Goal: Task Accomplishment & Management: Use online tool/utility

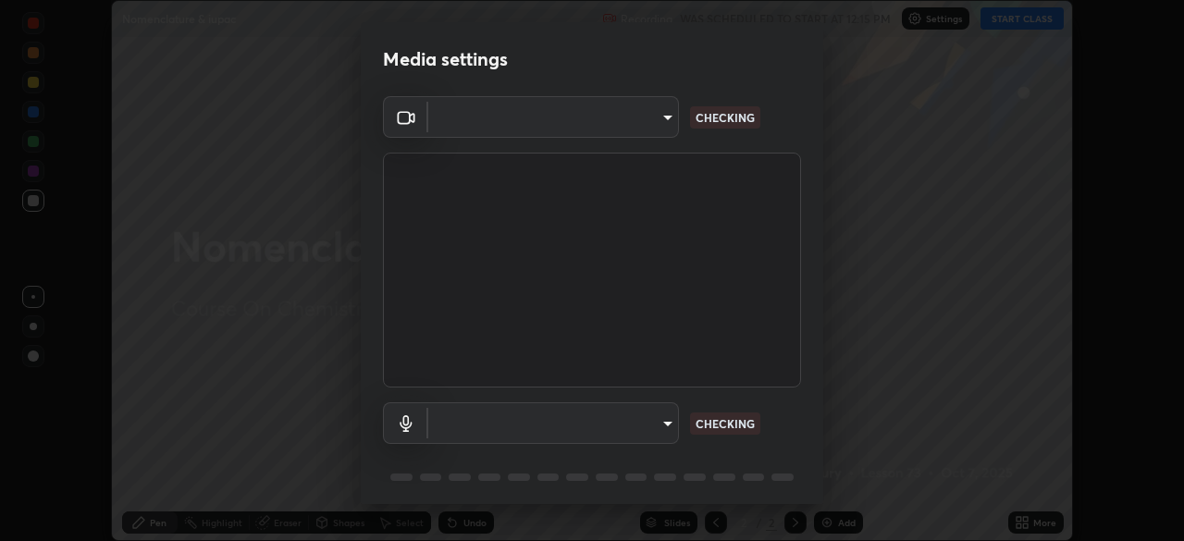
scroll to position [541, 1184]
type input "948fa7bdf1557d7b90a8c57391c99ce3b3800c21834d1cf95a04e0d9860db1dc"
click at [615, 427] on body "Erase all Nomenclature & iupac Recording WAS SCHEDULED TO START AT 12:15 PM Set…" at bounding box center [592, 270] width 1184 height 541
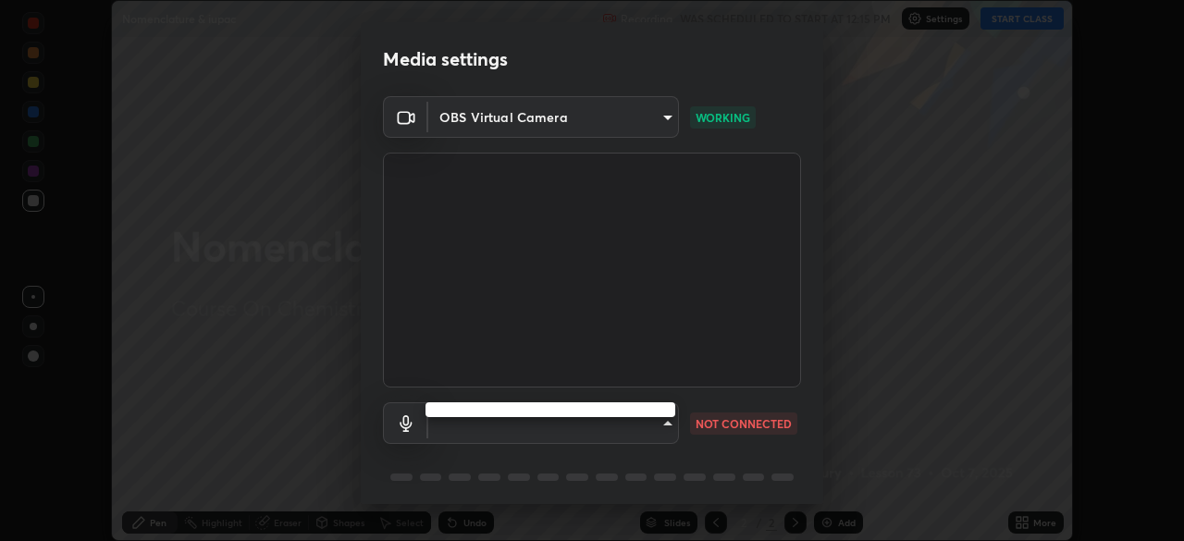
click at [607, 404] on ul at bounding box center [551, 409] width 250 height 15
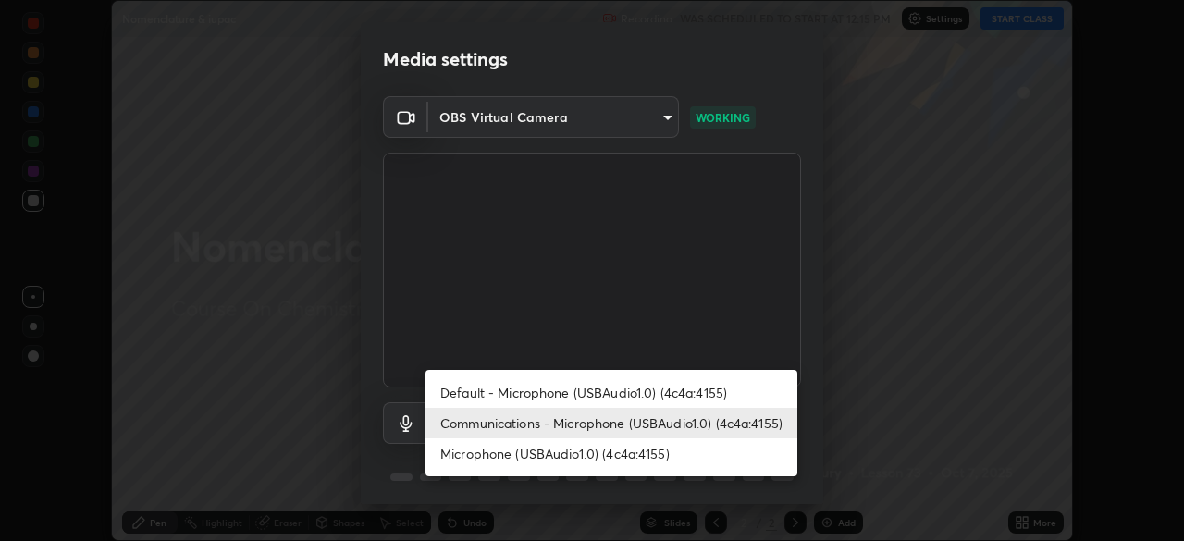
click at [537, 423] on li "Communications - Microphone (USBAudio1.0) (4c4a:4155)" at bounding box center [612, 423] width 372 height 31
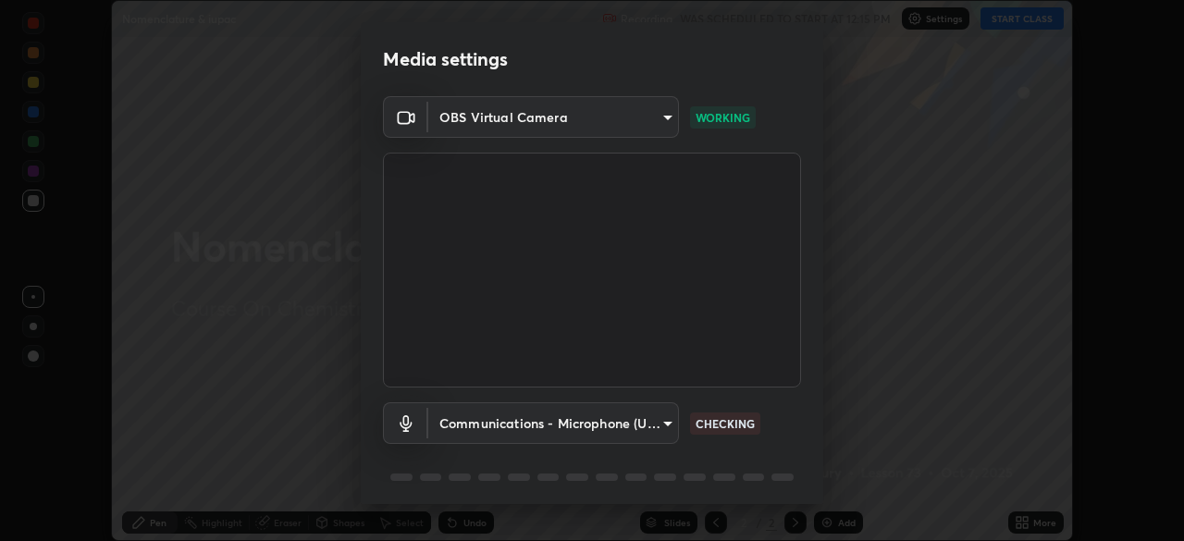
click at [508, 427] on body "Erase all Nomenclature & iupac Recording WAS SCHEDULED TO START AT 12:15 PM Set…" at bounding box center [592, 270] width 1184 height 541
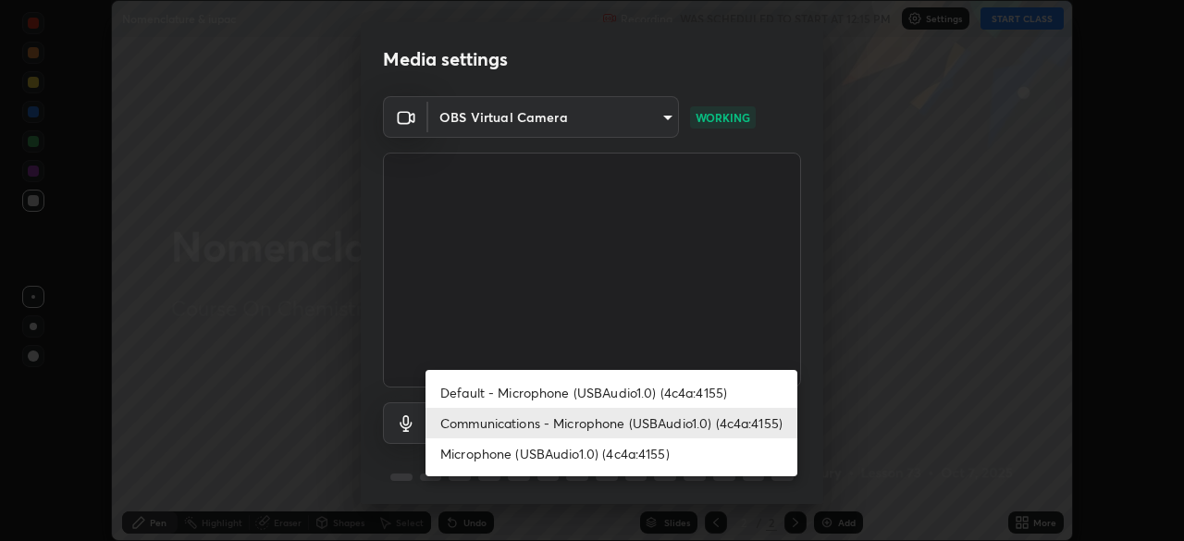
click at [517, 450] on li "Microphone (USBAudio1.0) (4c4a:4155)" at bounding box center [612, 454] width 372 height 31
type input "f0c492f994112b72af01416c2ff250e6d721d0c85f3ae7bd164a7bdb4749411f"
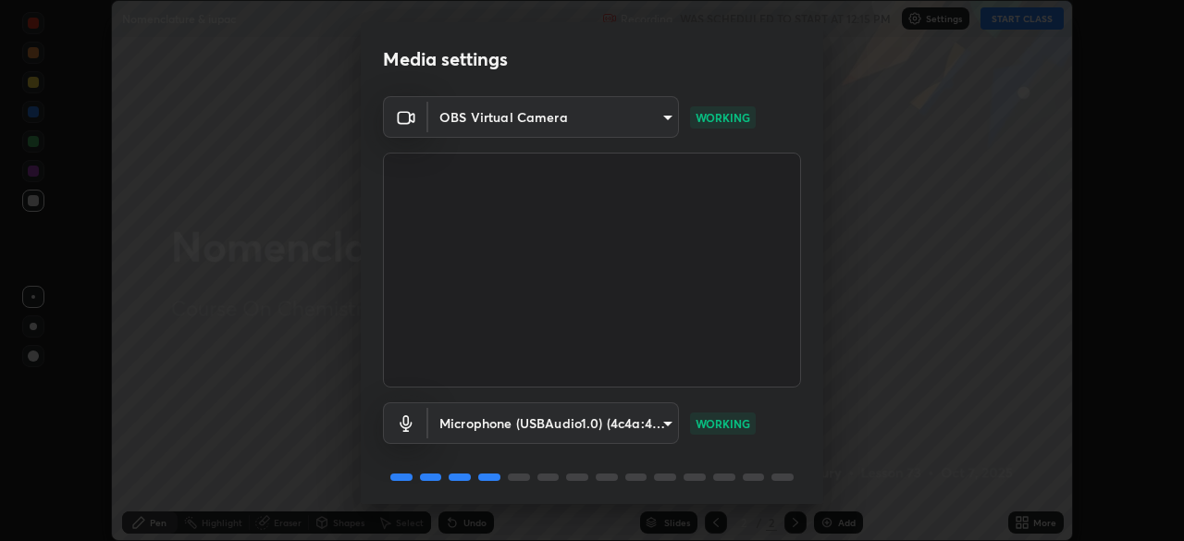
scroll to position [66, 0]
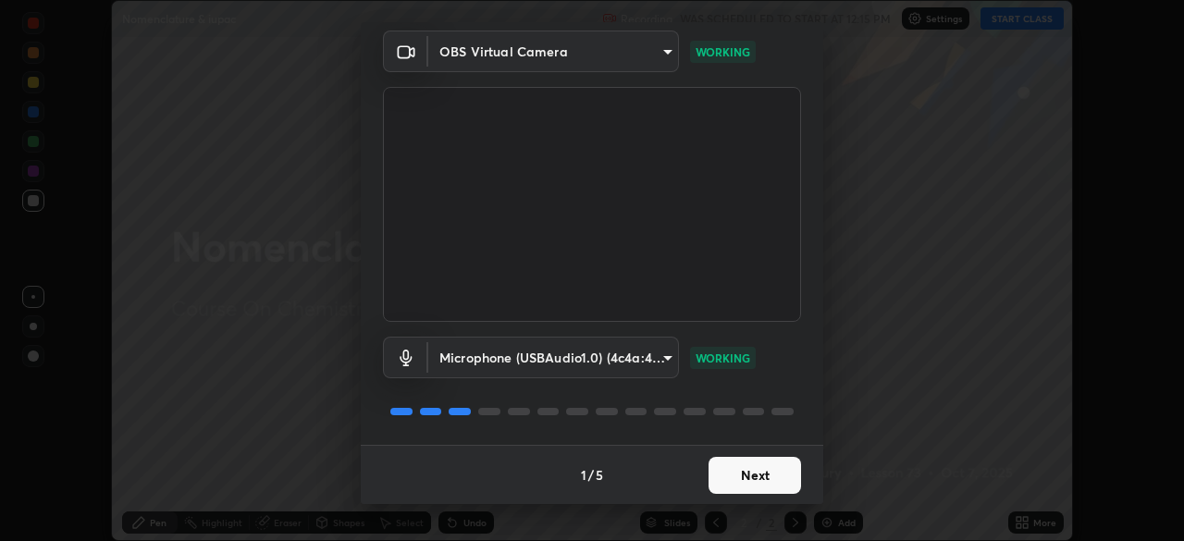
click at [768, 476] on button "Next" at bounding box center [755, 475] width 93 height 37
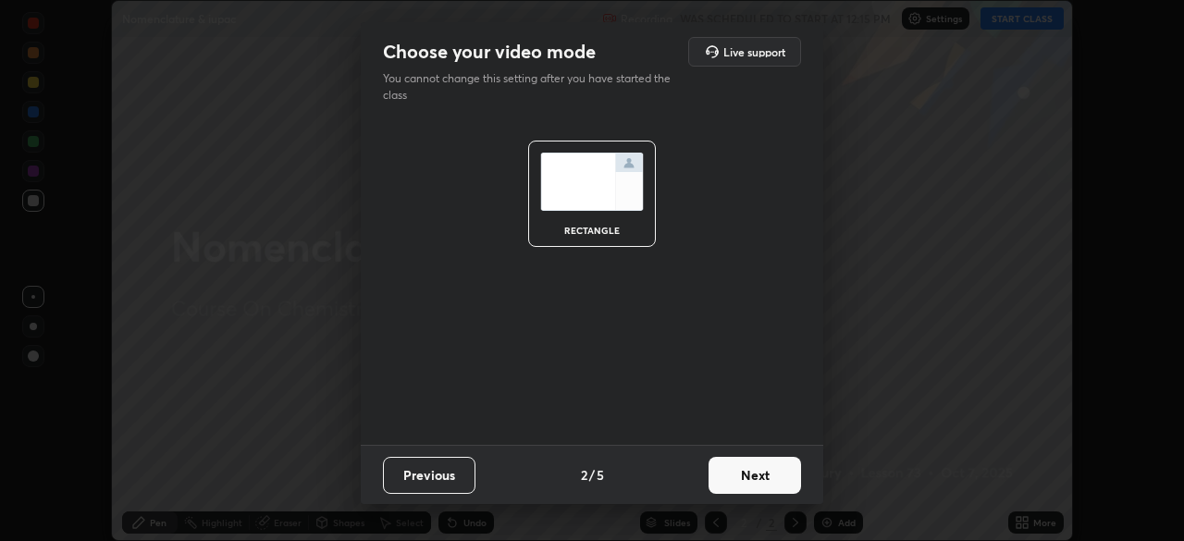
click at [769, 480] on button "Next" at bounding box center [755, 475] width 93 height 37
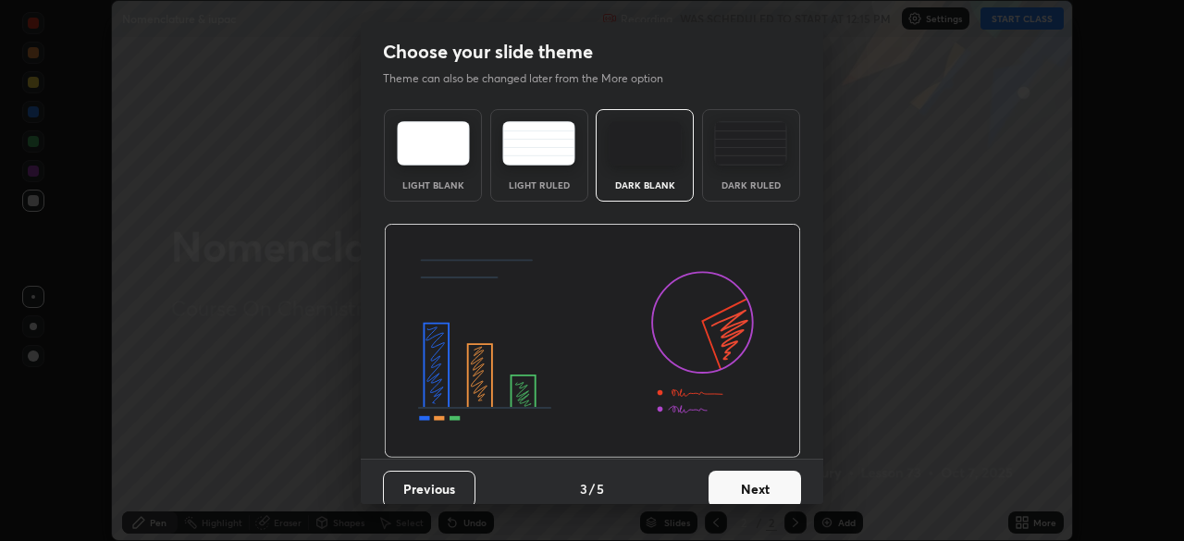
click at [763, 489] on button "Next" at bounding box center [755, 489] width 93 height 37
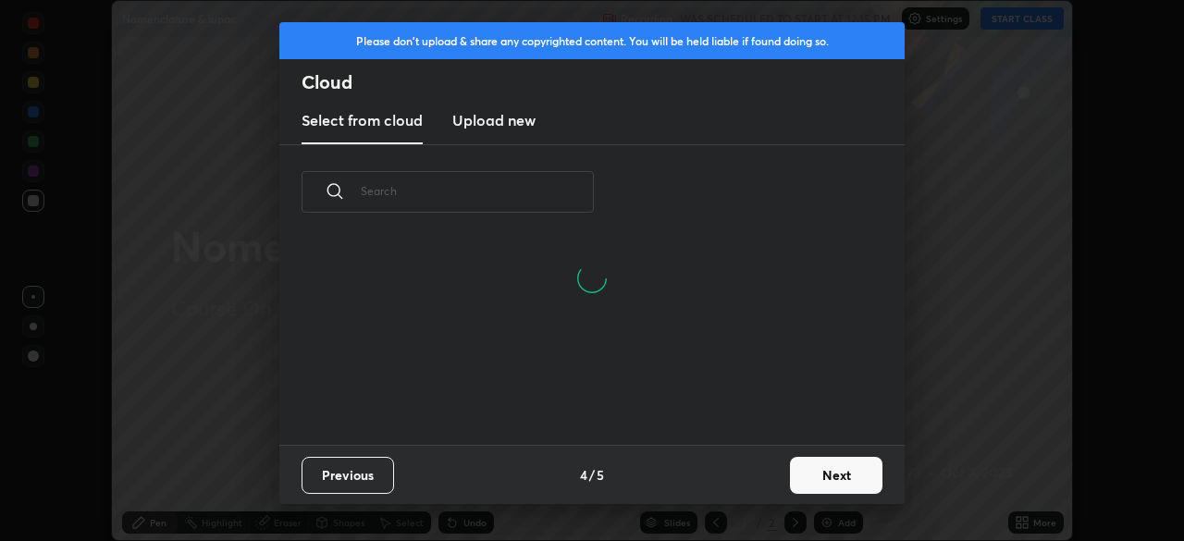
click at [811, 471] on button "Next" at bounding box center [836, 475] width 93 height 37
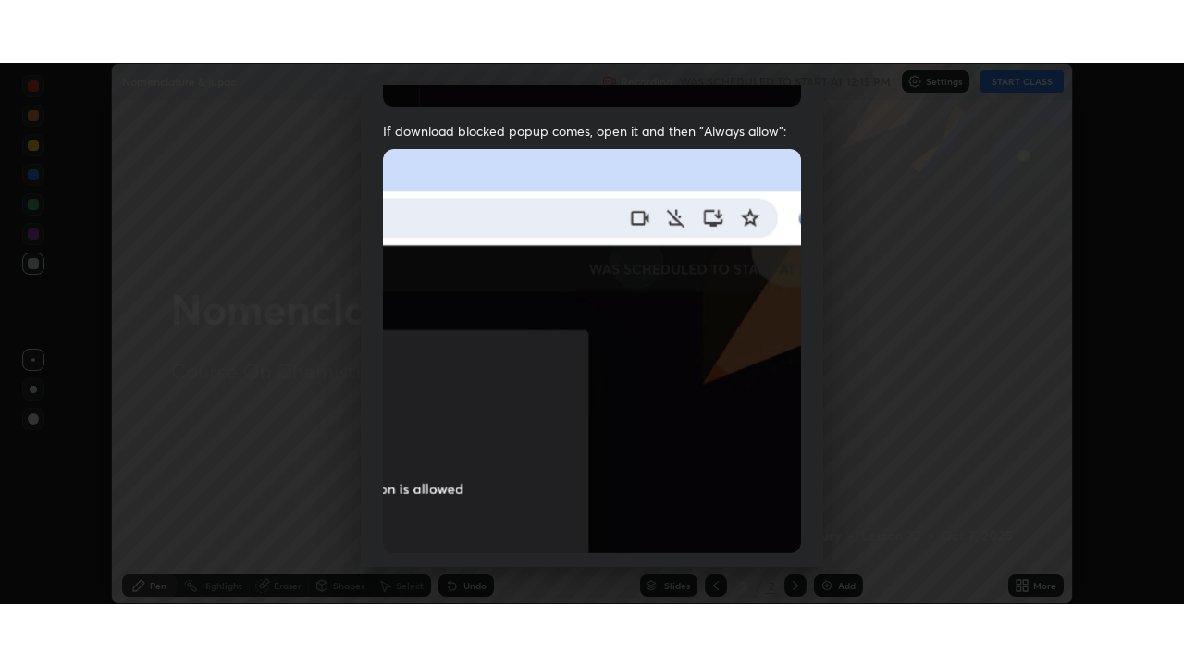
scroll to position [443, 0]
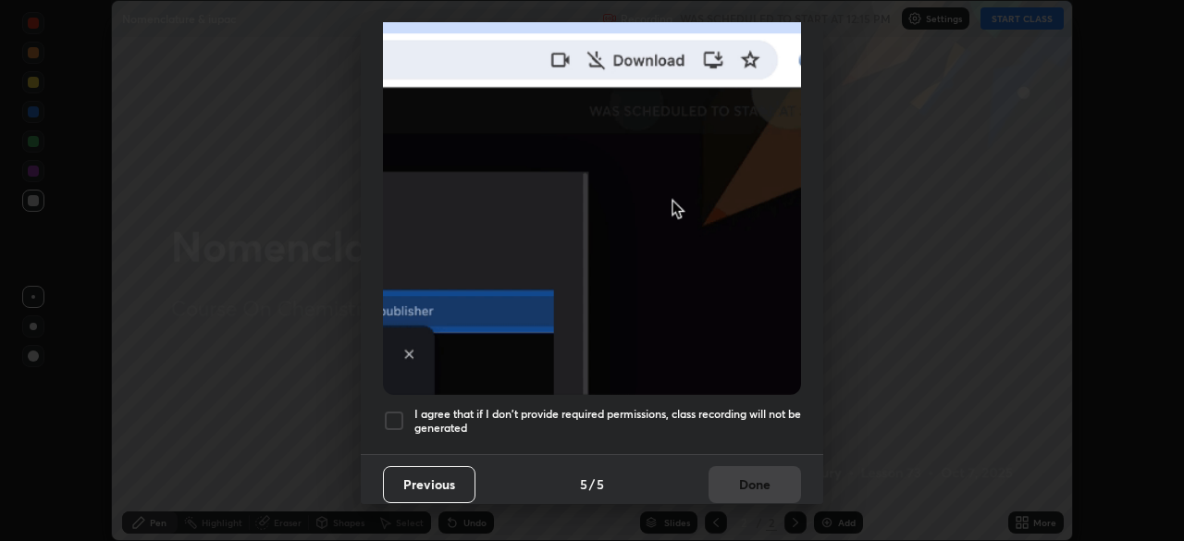
click at [392, 410] on div at bounding box center [394, 421] width 22 height 22
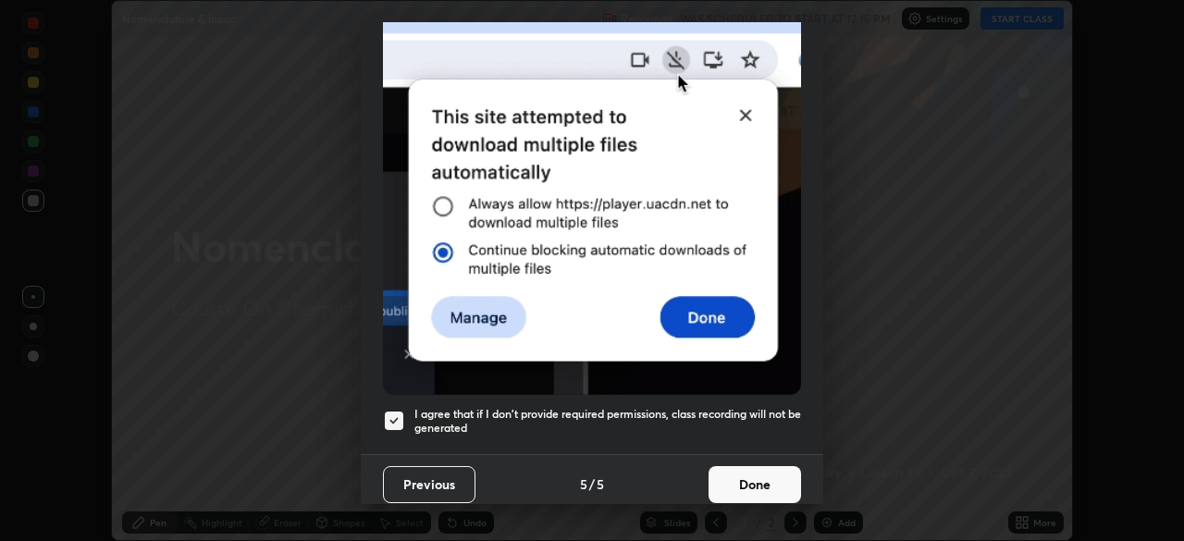
click at [749, 478] on button "Done" at bounding box center [755, 484] width 93 height 37
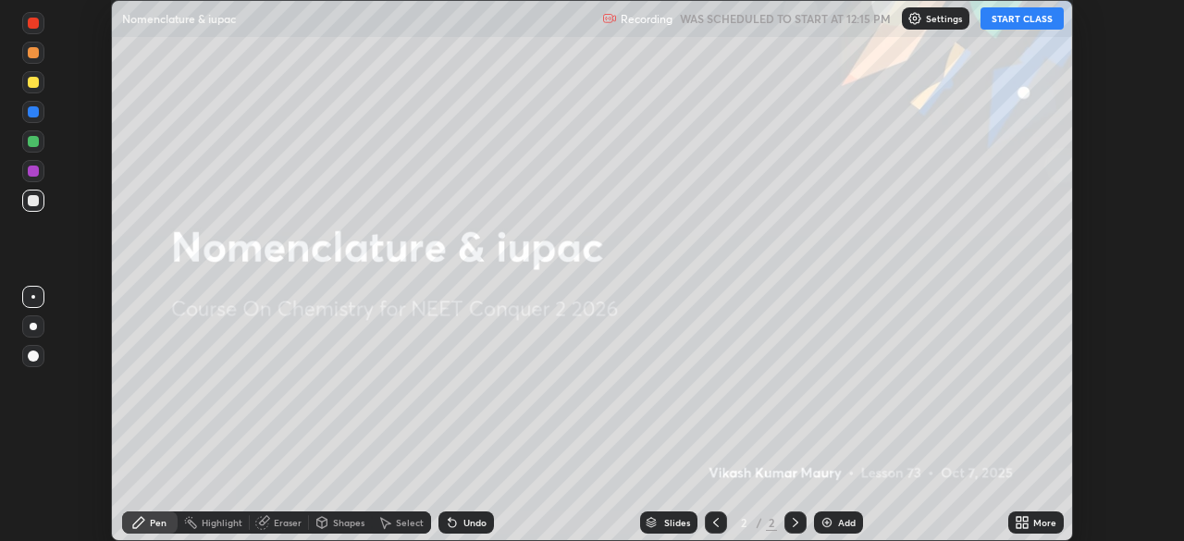
click at [1036, 523] on div "More" at bounding box center [1044, 522] width 23 height 9
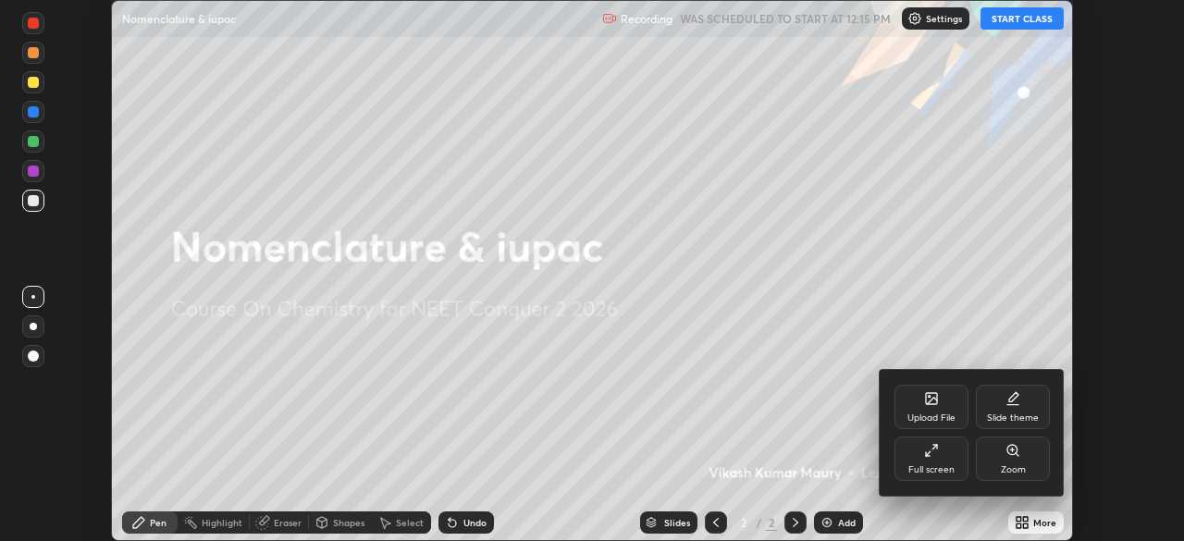
click at [942, 468] on div "Full screen" at bounding box center [932, 469] width 46 height 9
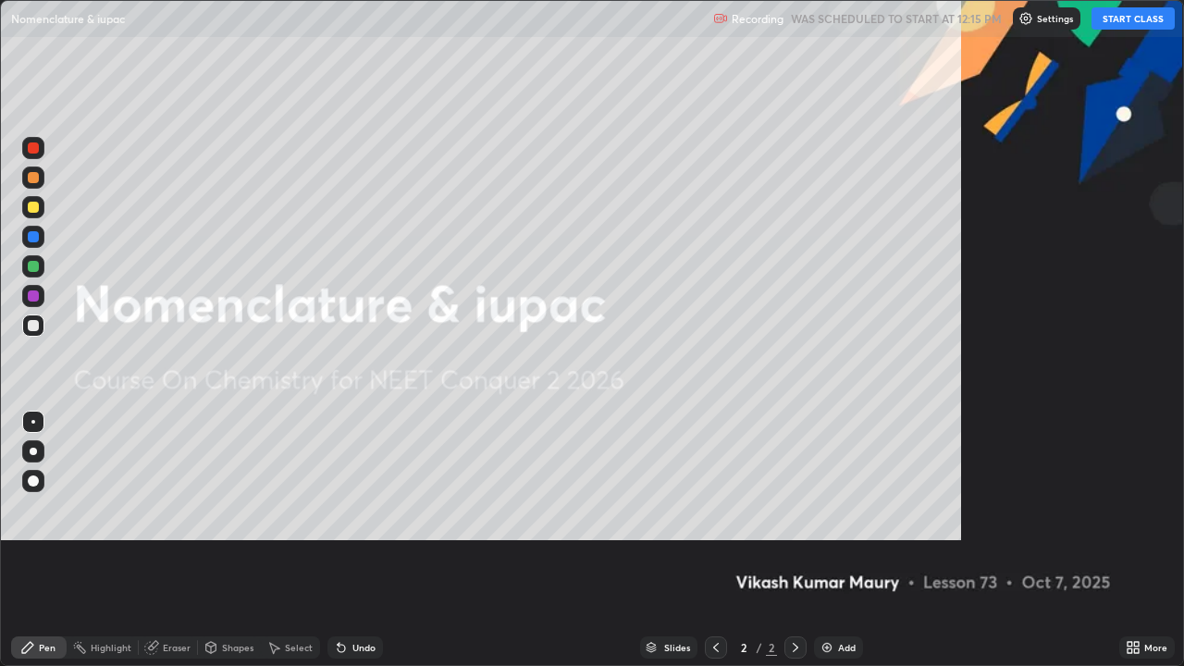
scroll to position [666, 1184]
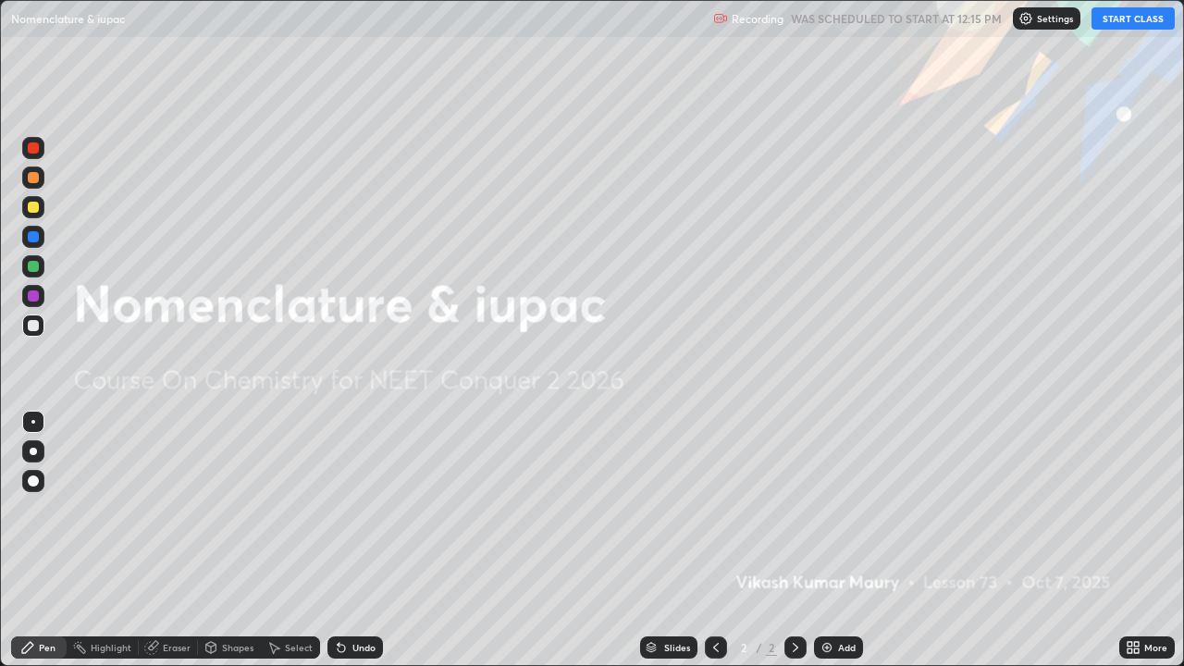
click at [1107, 22] on button "START CLASS" at bounding box center [1133, 18] width 83 height 22
click at [833, 540] on div "Add" at bounding box center [838, 648] width 49 height 22
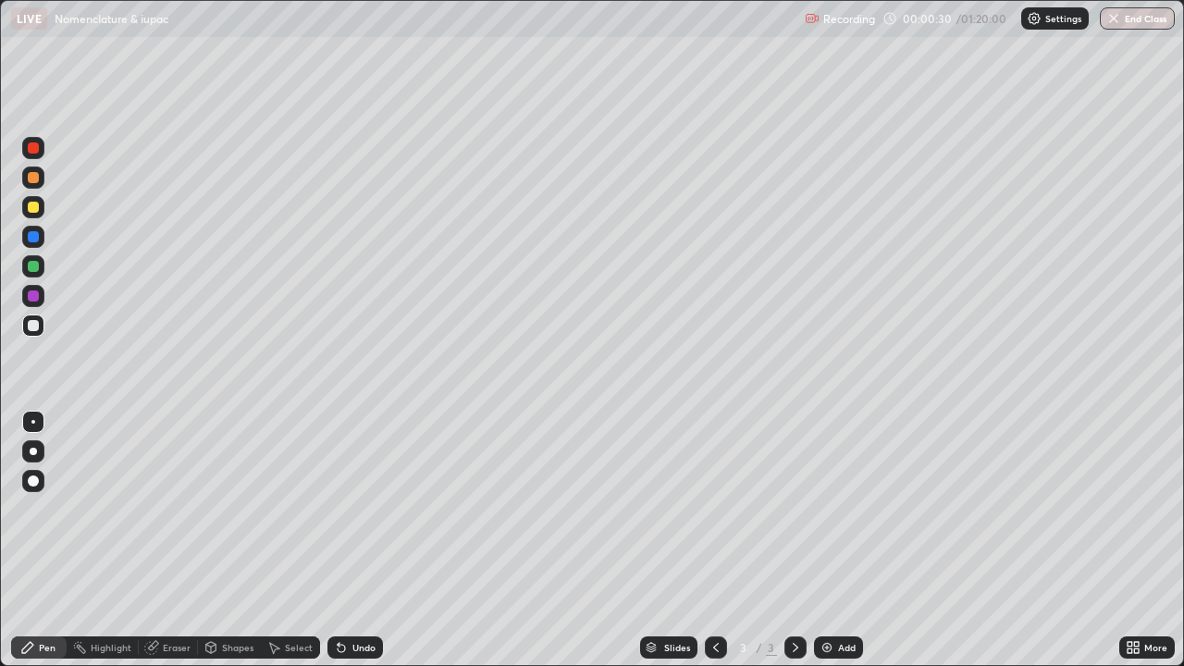
click at [175, 540] on div "Eraser" at bounding box center [177, 647] width 28 height 9
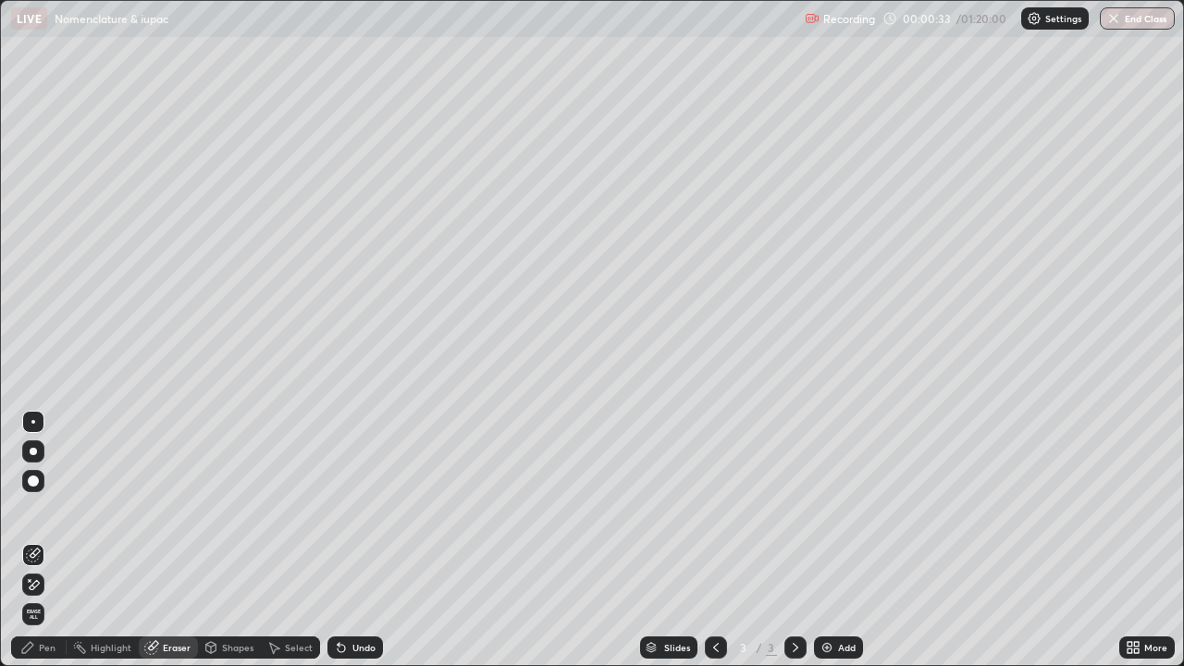
click at [45, 540] on div "Pen" at bounding box center [47, 647] width 17 height 9
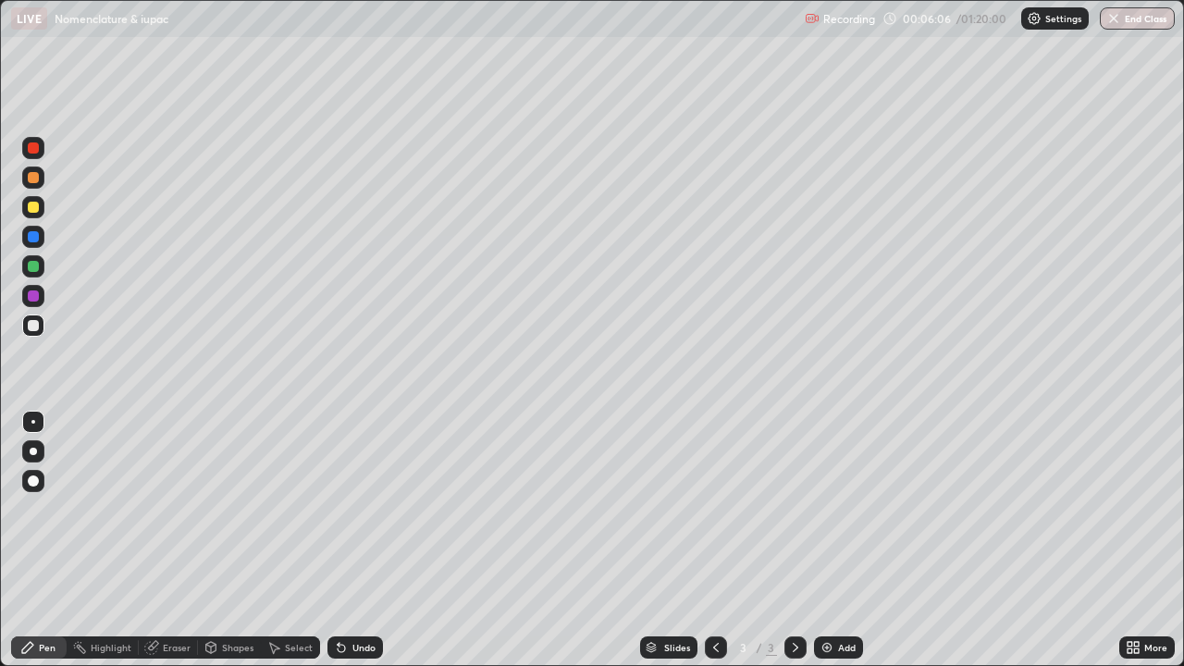
click at [838, 540] on div "Add" at bounding box center [847, 647] width 18 height 9
click at [714, 540] on icon at bounding box center [716, 647] width 15 height 15
click at [838, 540] on div "Add" at bounding box center [847, 647] width 18 height 9
click at [849, 540] on div "Add" at bounding box center [847, 647] width 18 height 9
click at [850, 540] on div "Add" at bounding box center [847, 647] width 18 height 9
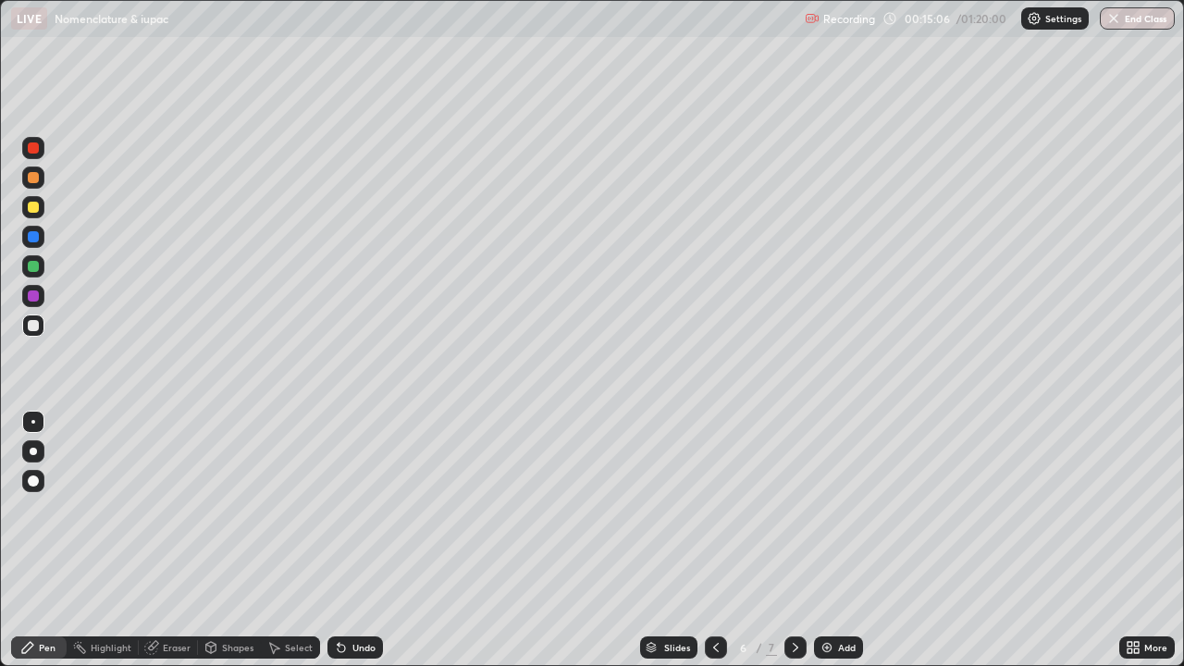
click at [842, 540] on div "Add" at bounding box center [838, 648] width 49 height 22
click at [168, 540] on div "Eraser" at bounding box center [177, 647] width 28 height 9
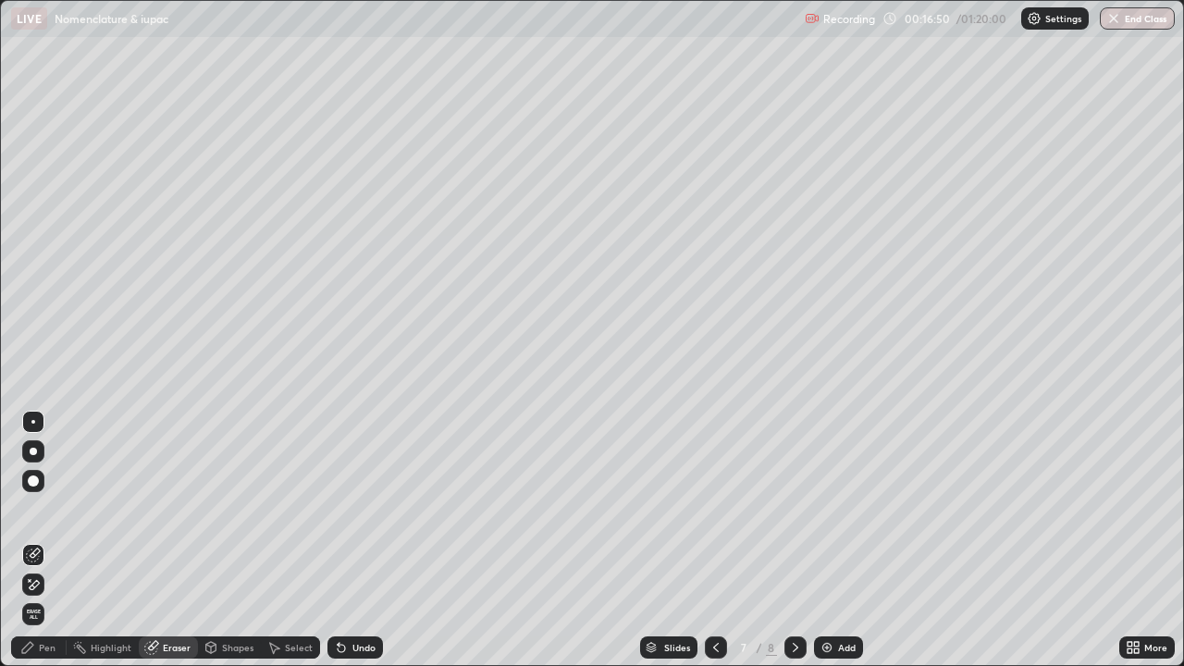
click at [51, 540] on div "Pen" at bounding box center [47, 647] width 17 height 9
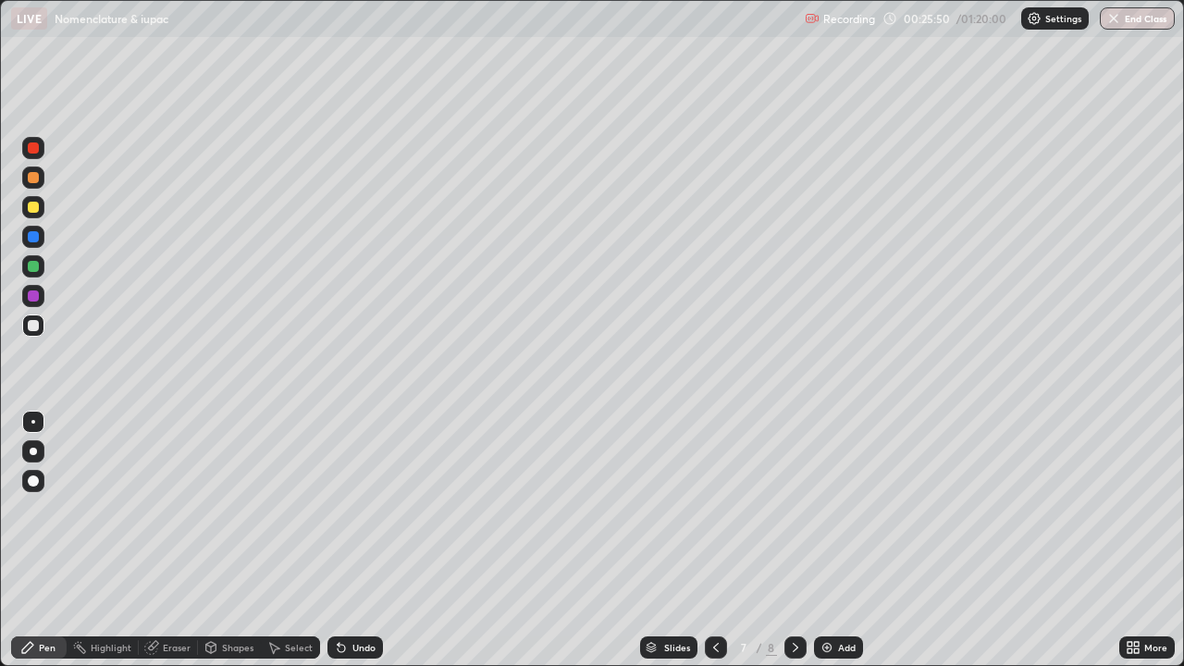
click at [794, 540] on icon at bounding box center [795, 647] width 15 height 15
click at [179, 540] on div "Eraser" at bounding box center [177, 647] width 28 height 9
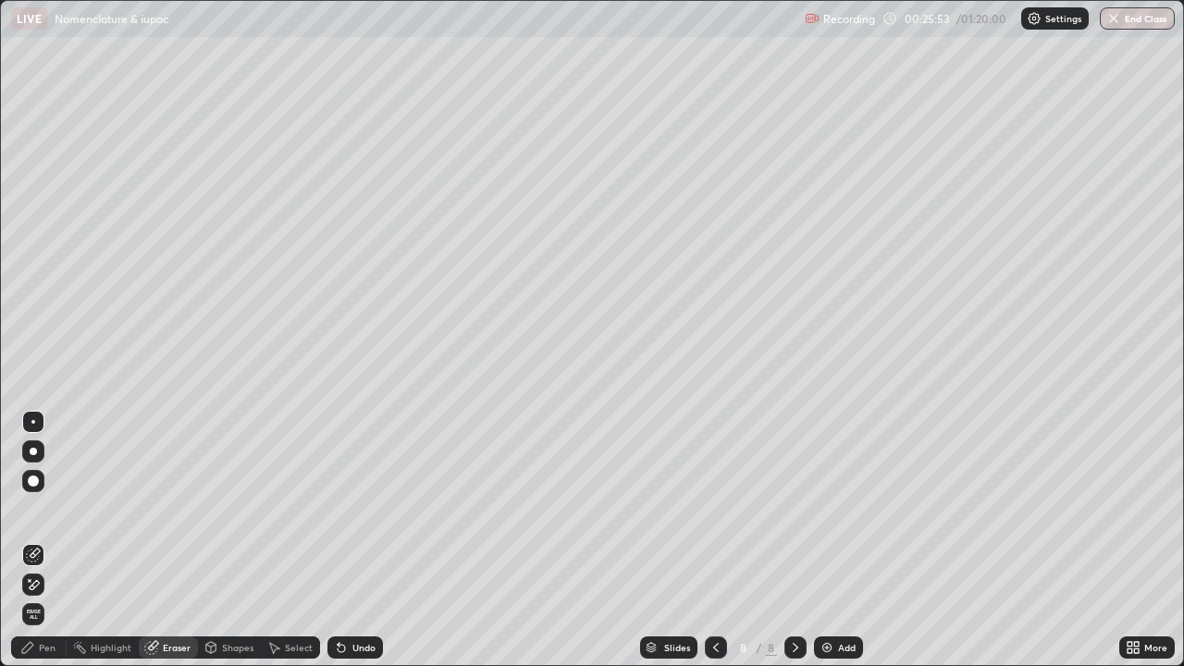
click at [36, 540] on icon at bounding box center [35, 584] width 10 height 9
click at [43, 540] on div "Pen" at bounding box center [47, 647] width 17 height 9
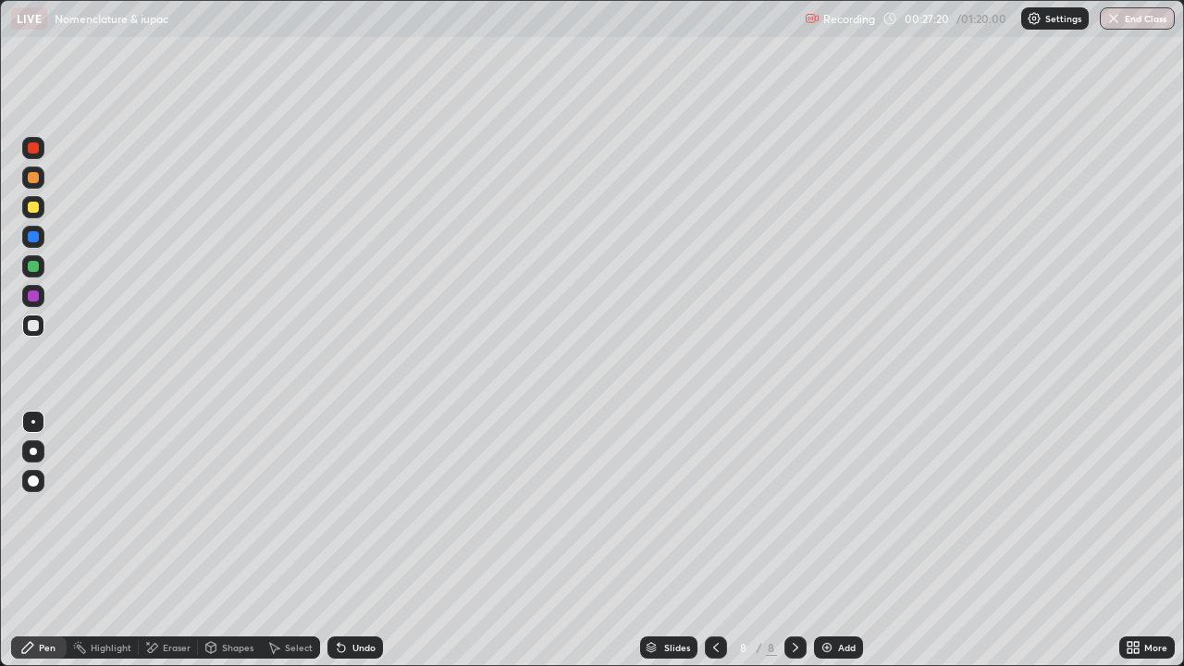
click at [181, 540] on div "Eraser" at bounding box center [177, 647] width 28 height 9
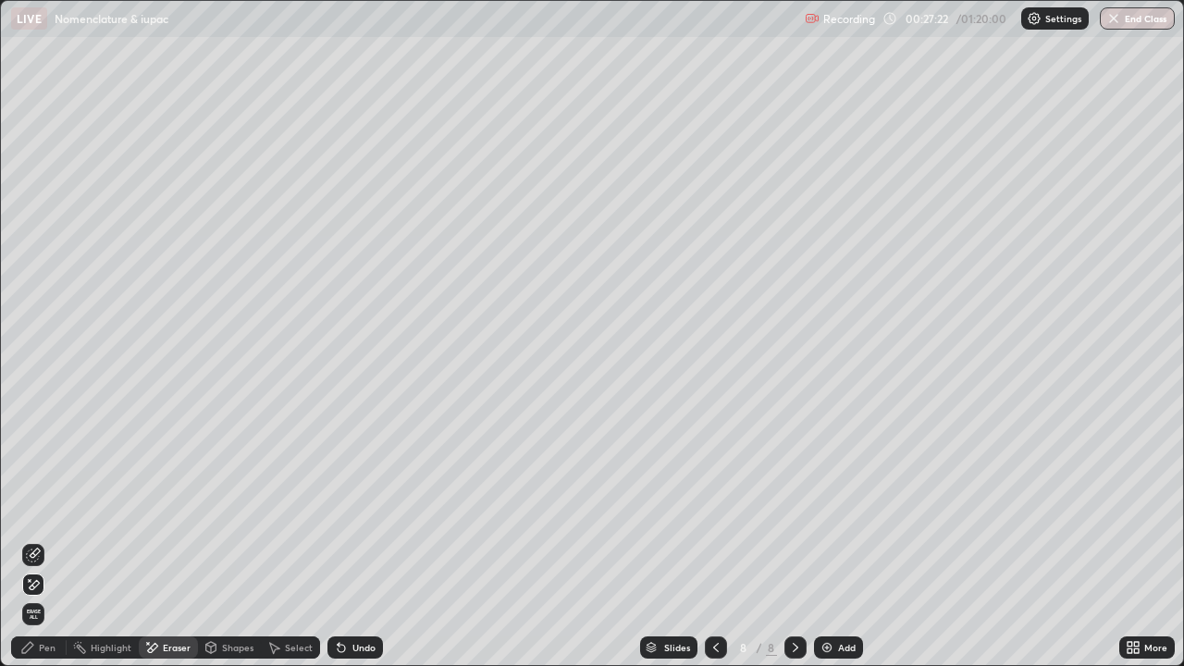
click at [56, 540] on div "Pen" at bounding box center [39, 648] width 56 height 22
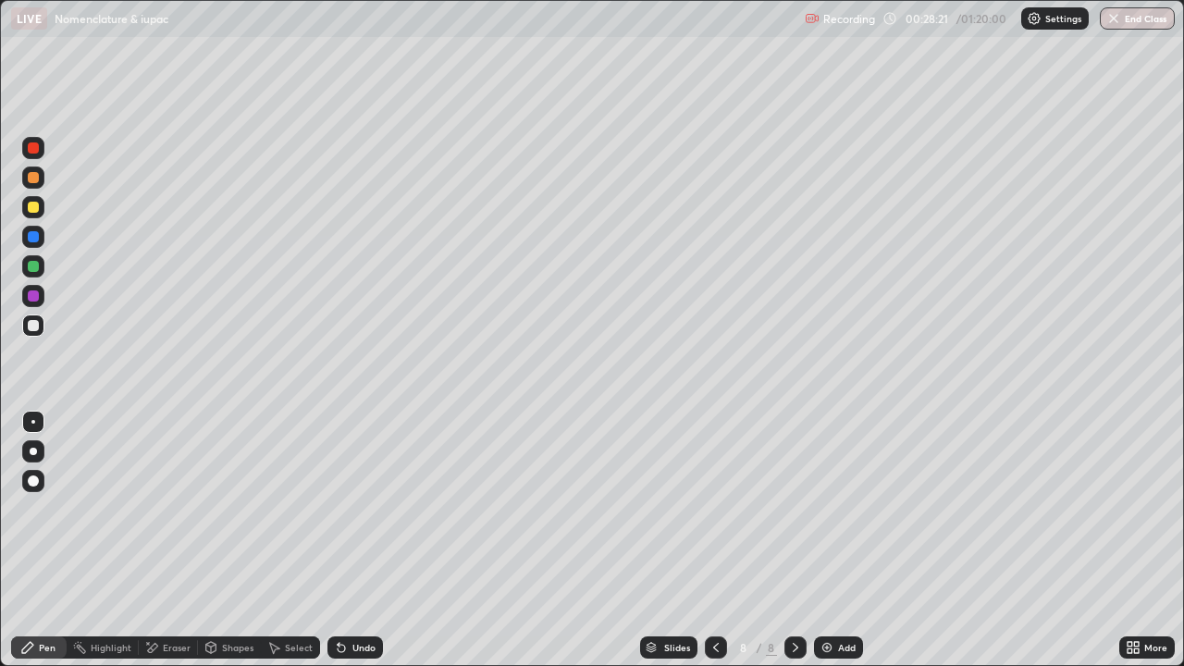
click at [841, 540] on div "Add" at bounding box center [847, 647] width 18 height 9
click at [714, 540] on icon at bounding box center [716, 647] width 15 height 15
click at [833, 540] on img at bounding box center [827, 647] width 15 height 15
click at [714, 540] on icon at bounding box center [715, 647] width 15 height 15
click at [796, 540] on icon at bounding box center [796, 647] width 6 height 9
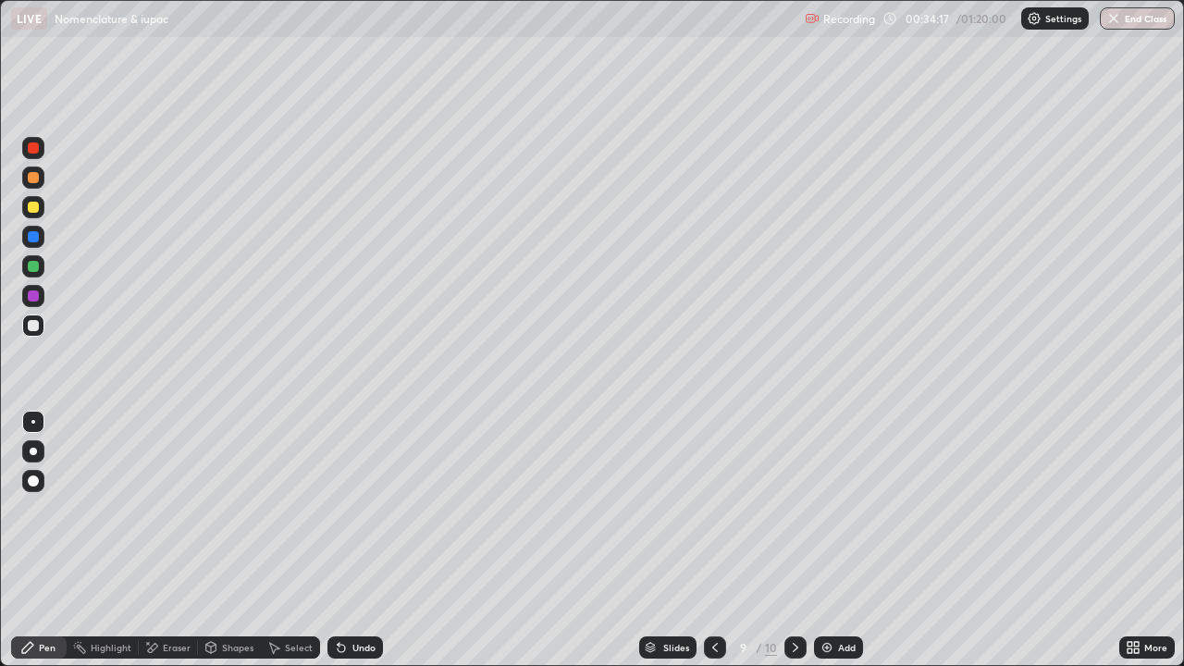
click at [794, 540] on icon at bounding box center [795, 647] width 15 height 15
click at [839, 540] on div "Add" at bounding box center [847, 647] width 18 height 9
click at [788, 540] on icon at bounding box center [795, 647] width 15 height 15
click at [833, 540] on div "Add" at bounding box center [838, 648] width 49 height 22
click at [712, 540] on icon at bounding box center [716, 647] width 15 height 15
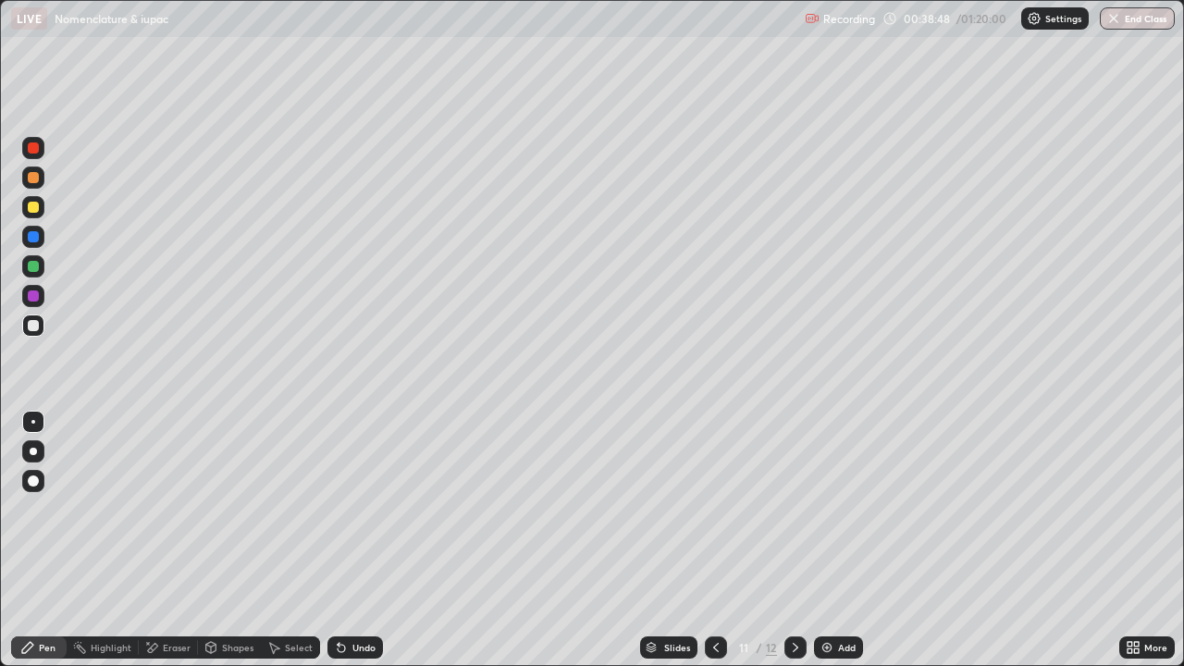
click at [838, 540] on div "Add" at bounding box center [847, 647] width 18 height 9
click at [794, 540] on icon at bounding box center [795, 647] width 15 height 15
click at [715, 540] on icon at bounding box center [716, 647] width 15 height 15
click at [794, 540] on icon at bounding box center [796, 647] width 6 height 9
click at [835, 540] on div "Add" at bounding box center [838, 648] width 49 height 22
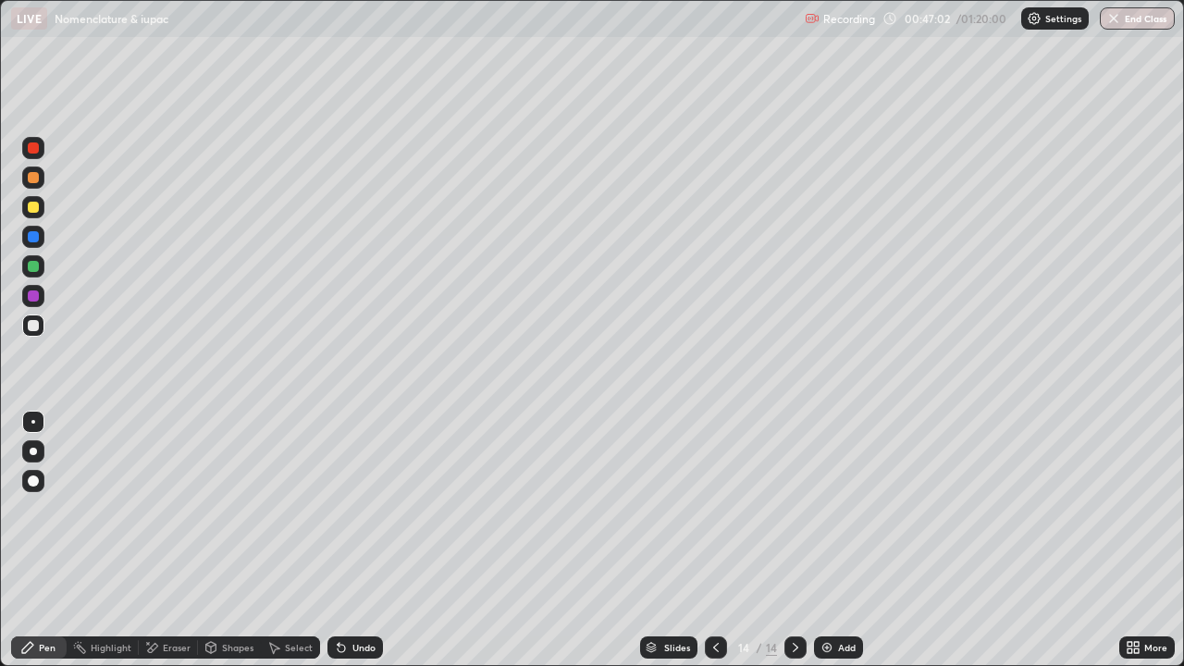
click at [167, 540] on div "Eraser" at bounding box center [177, 647] width 28 height 9
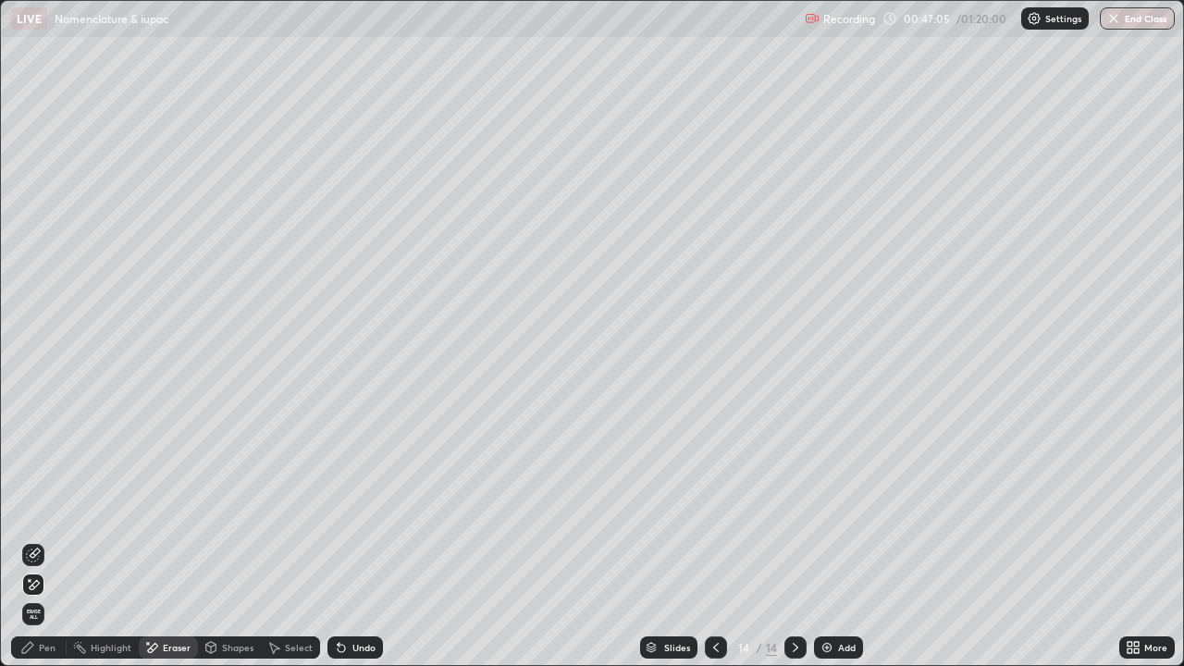
click at [49, 540] on div "Pen" at bounding box center [47, 647] width 17 height 9
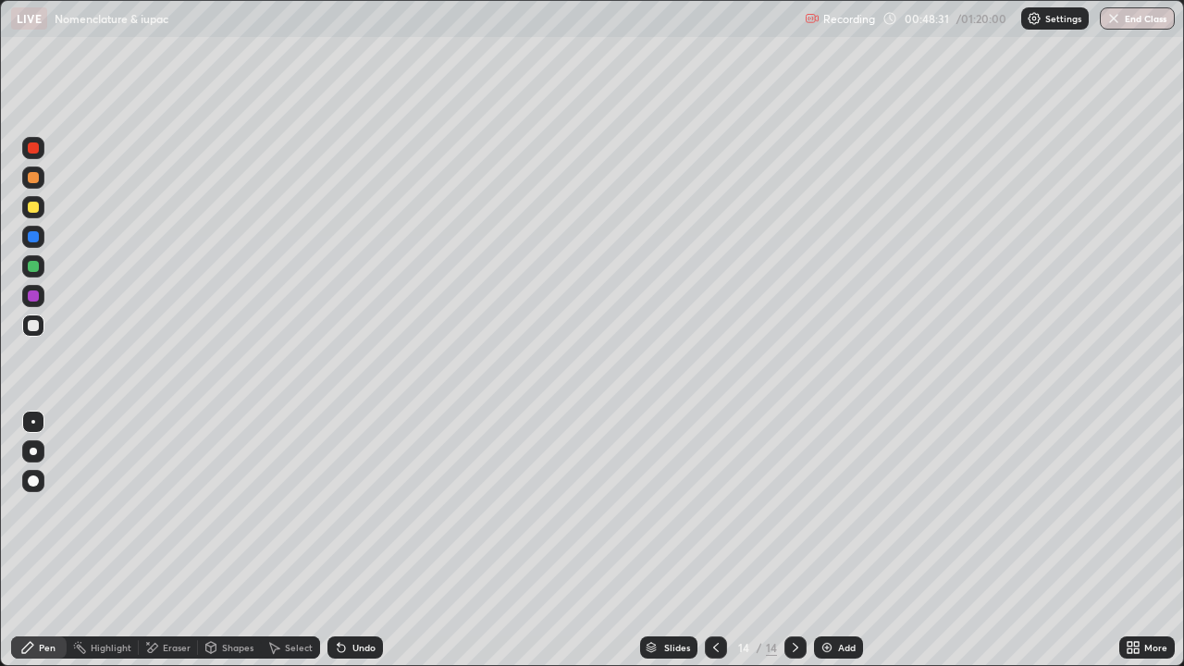
click at [185, 540] on div "Eraser" at bounding box center [177, 647] width 28 height 9
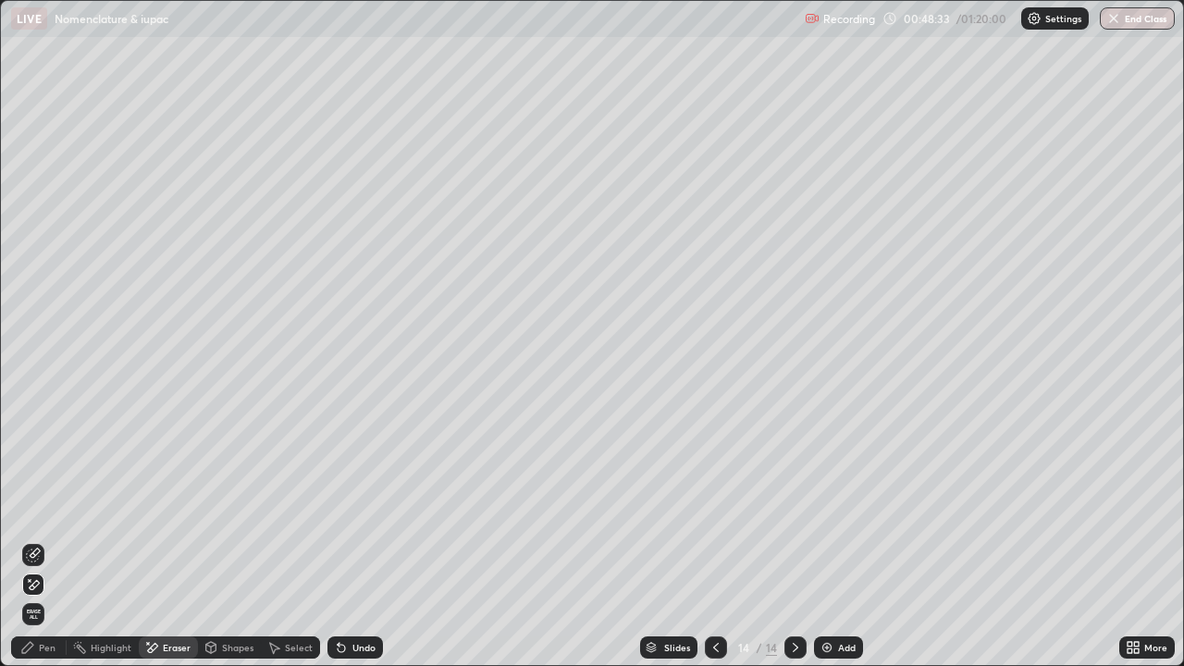
click at [43, 540] on div "Pen" at bounding box center [39, 648] width 56 height 22
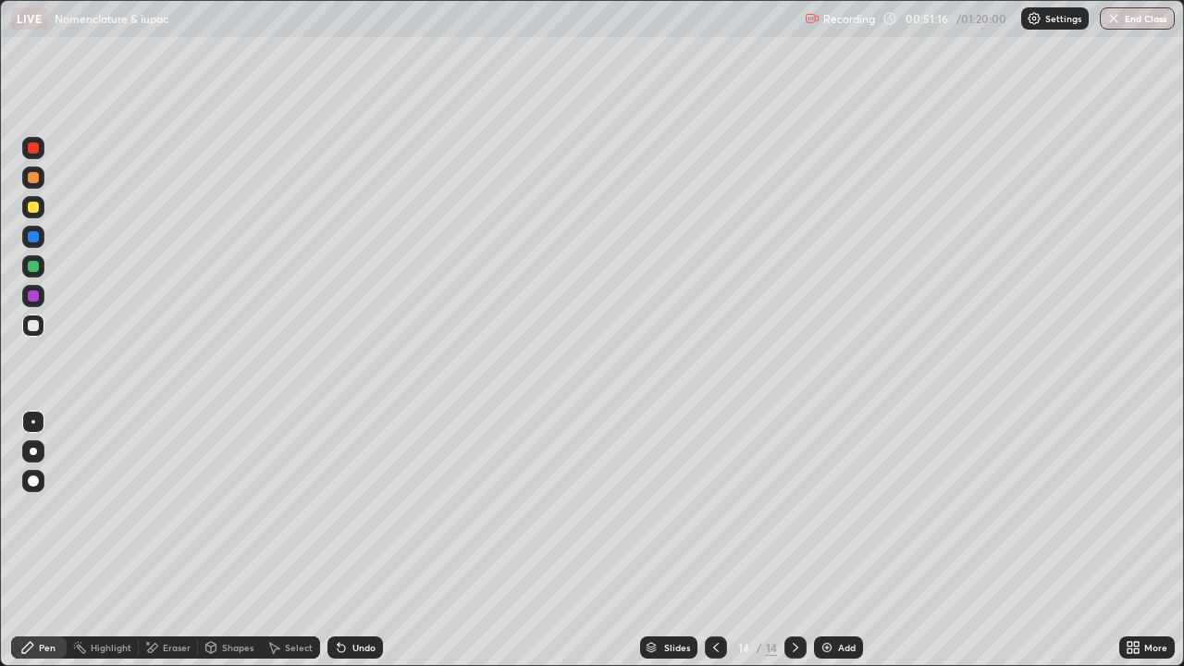
click at [716, 540] on icon at bounding box center [716, 647] width 6 height 9
click at [794, 540] on icon at bounding box center [795, 647] width 15 height 15
click at [847, 540] on div "Add" at bounding box center [847, 647] width 18 height 9
click at [172, 540] on div "Eraser" at bounding box center [177, 647] width 28 height 9
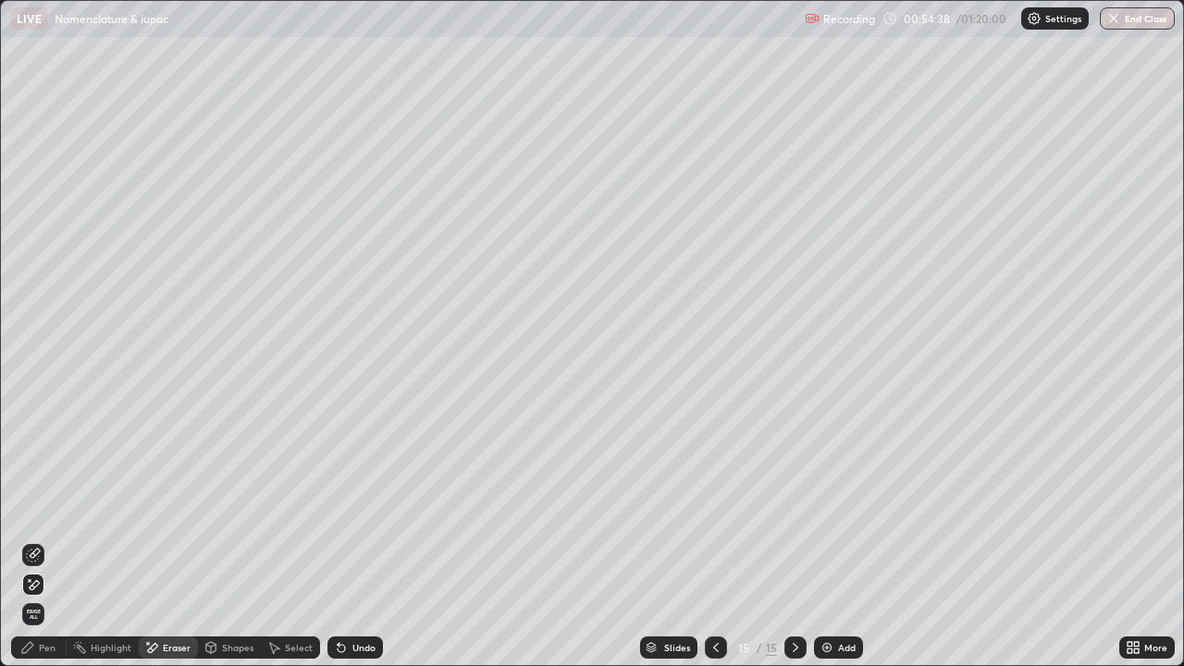
click at [50, 540] on div "Pen" at bounding box center [47, 647] width 17 height 9
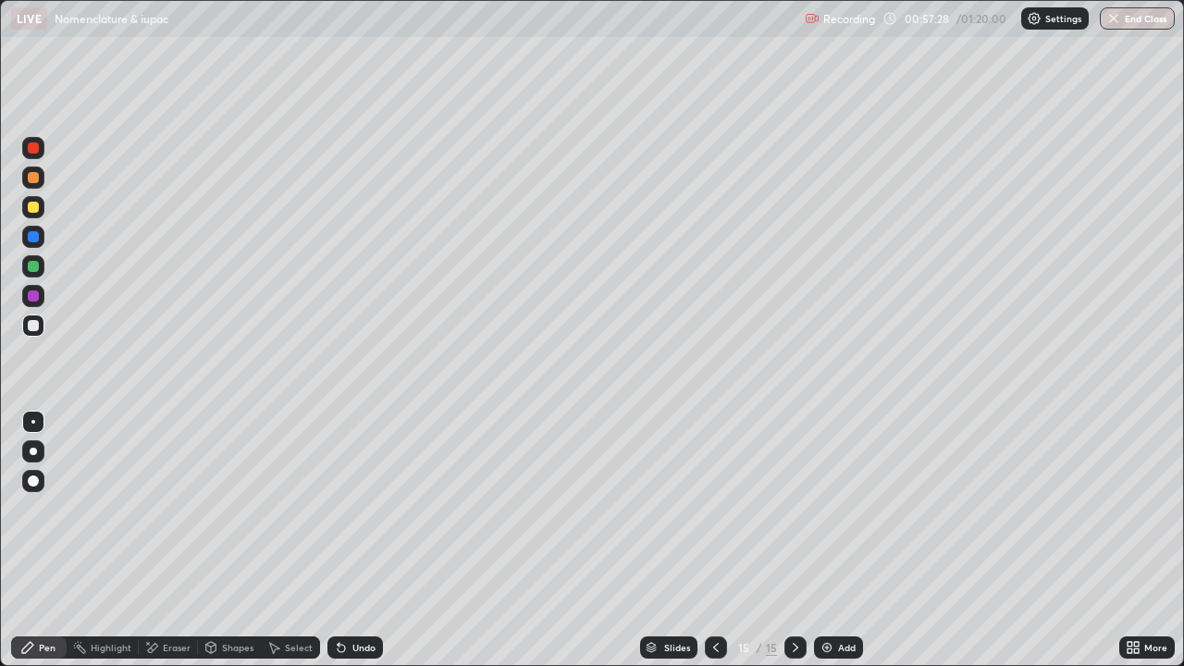
click at [1138, 24] on button "End Class" at bounding box center [1137, 18] width 75 height 22
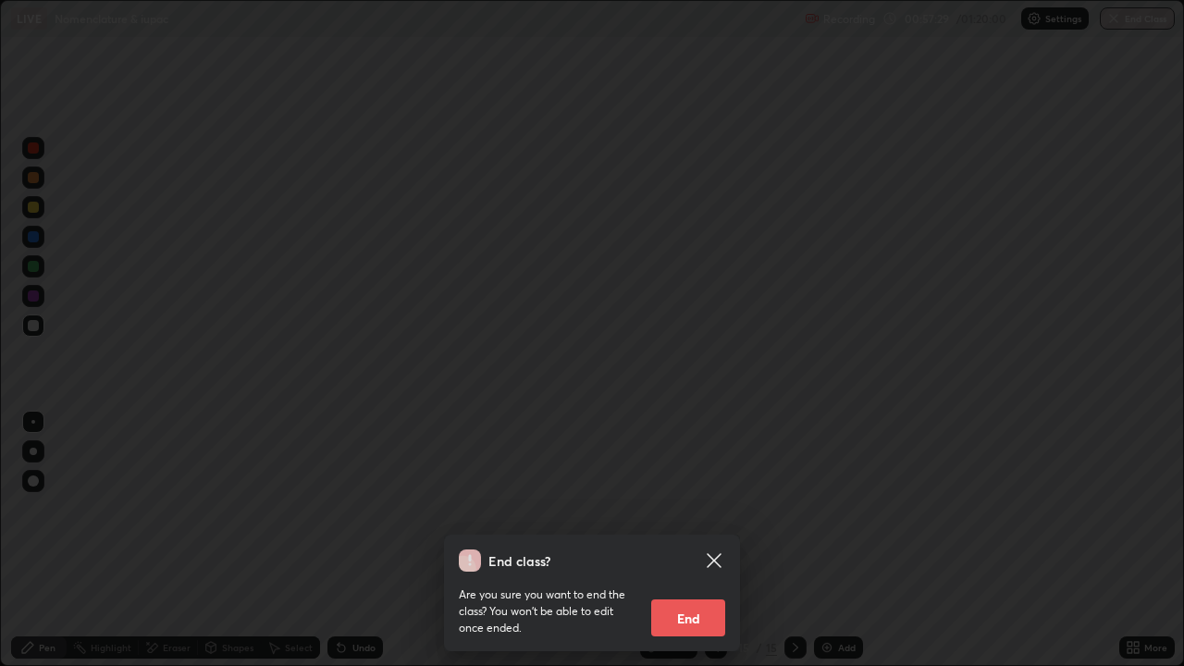
click at [687, 540] on button "End" at bounding box center [688, 618] width 74 height 37
